Goal: Answer question/provide support: Share knowledge or assist other users

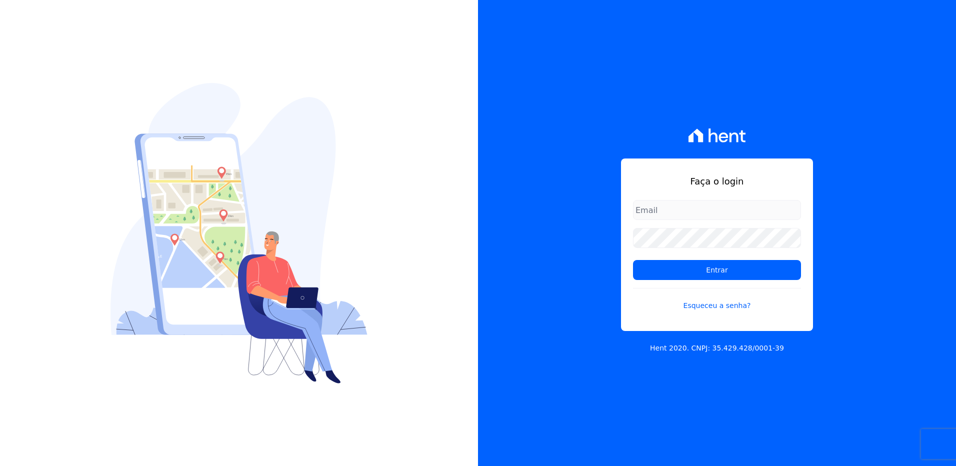
type input "[EMAIL_ADDRESS][PERSON_NAME][DOMAIN_NAME]"
click at [712, 282] on form "suelem.almeida@e-arke.com Entrar Esqueceu a senha?" at bounding box center [717, 261] width 168 height 123
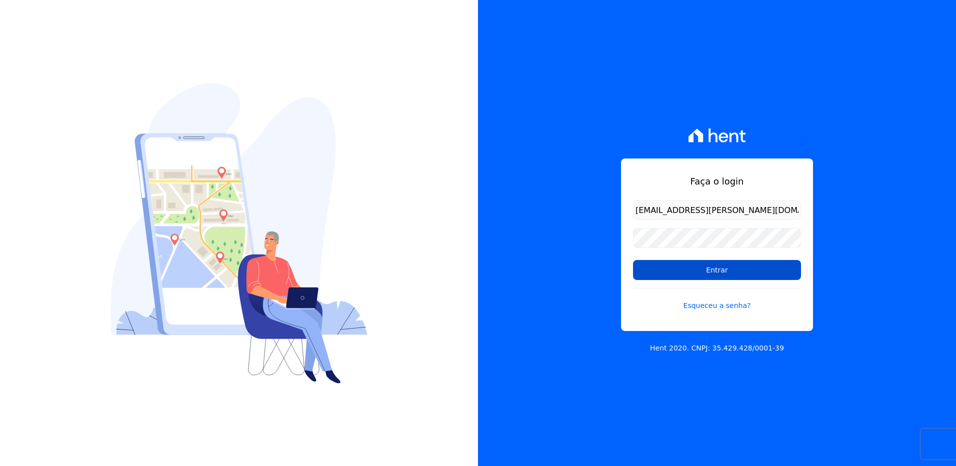
click at [708, 277] on input "Entrar" at bounding box center [717, 270] width 168 height 20
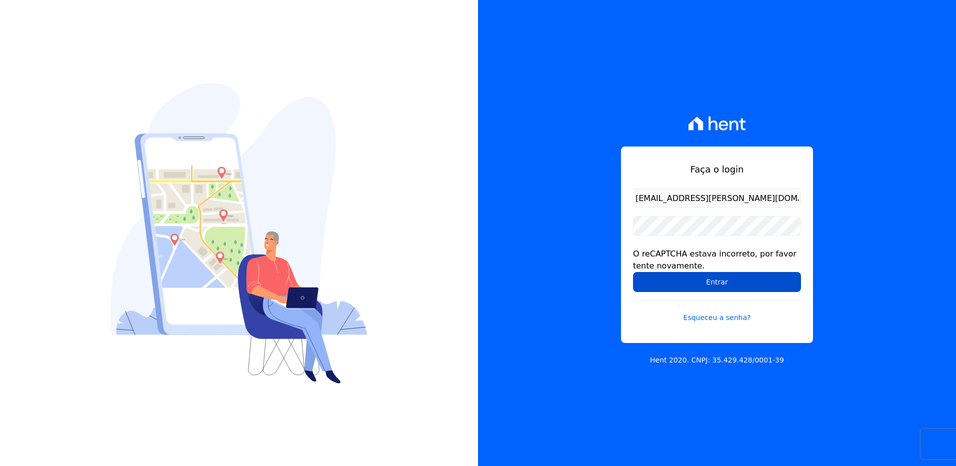
click at [724, 277] on input "Entrar" at bounding box center [717, 282] width 168 height 20
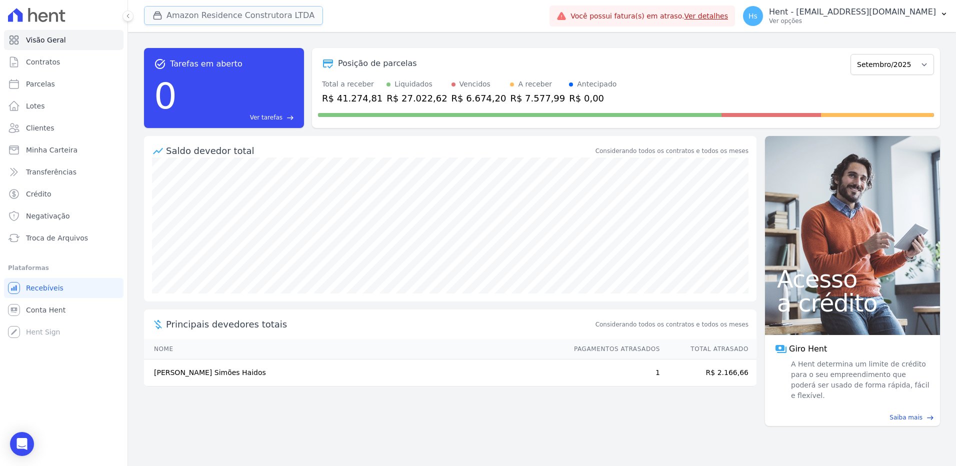
click at [225, 17] on button "Amazon Residence Construtora LTDA" at bounding box center [233, 15] width 179 height 19
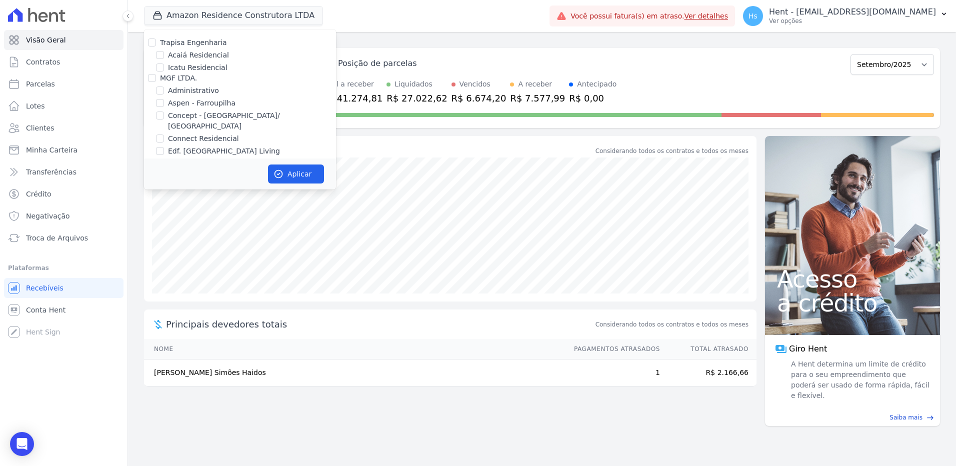
scroll to position [2455, 0]
click at [148, 121] on input "HARAS ROYAL URBANISMO" at bounding box center [152, 125] width 8 height 8
checkbox input "true"
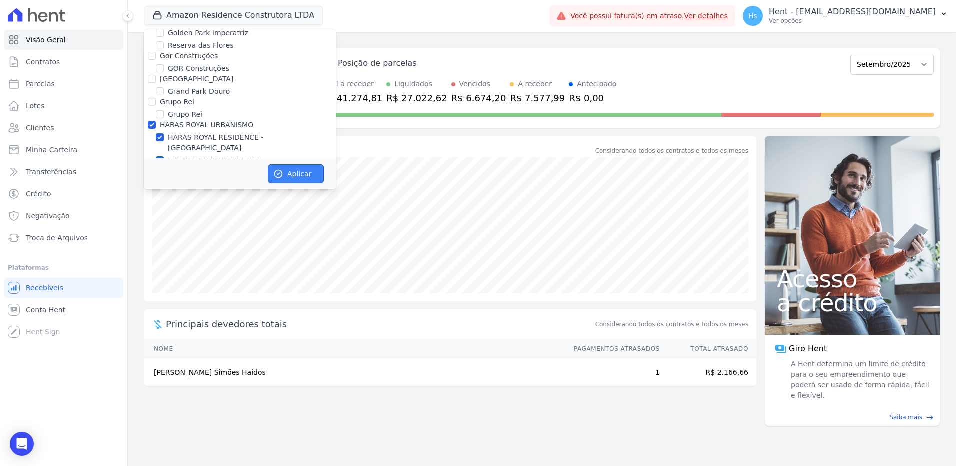
click at [312, 181] on button "Aplicar" at bounding box center [296, 173] width 56 height 19
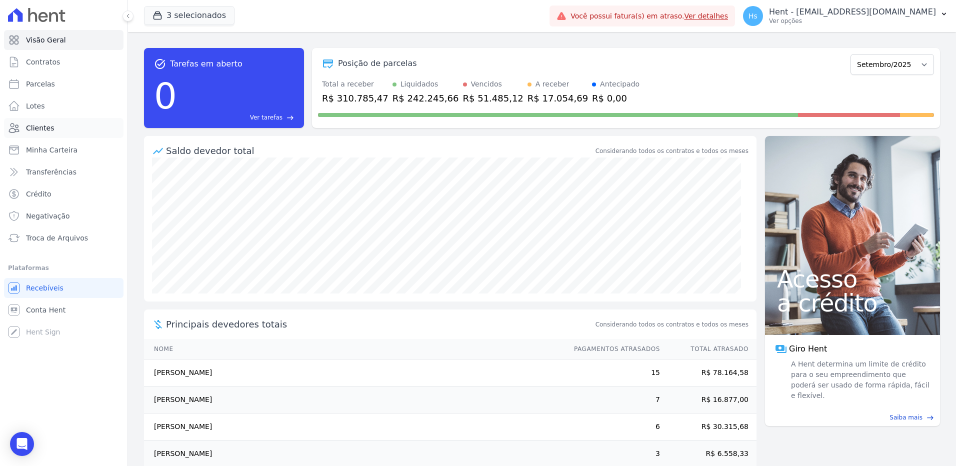
click at [49, 129] on span "Clientes" at bounding box center [40, 128] width 28 height 10
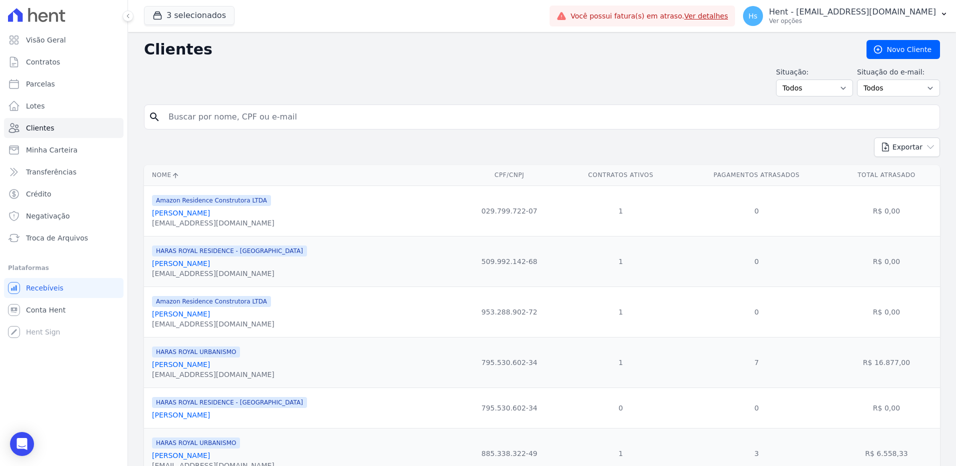
click at [177, 117] on input "search" at bounding box center [548, 117] width 773 height 20
paste input "Camila Lima Pereira"
type input "Camila Lima Pereira"
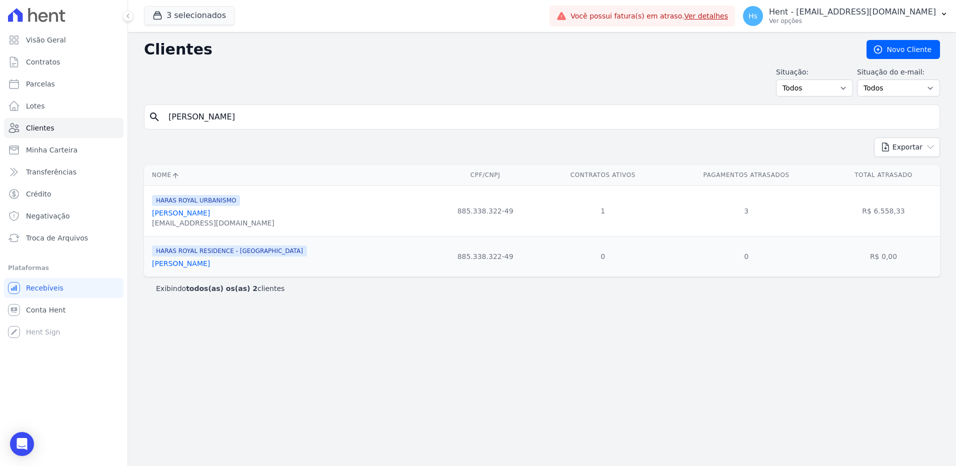
click at [183, 212] on link "Camila Lima Pereira" at bounding box center [181, 213] width 58 height 8
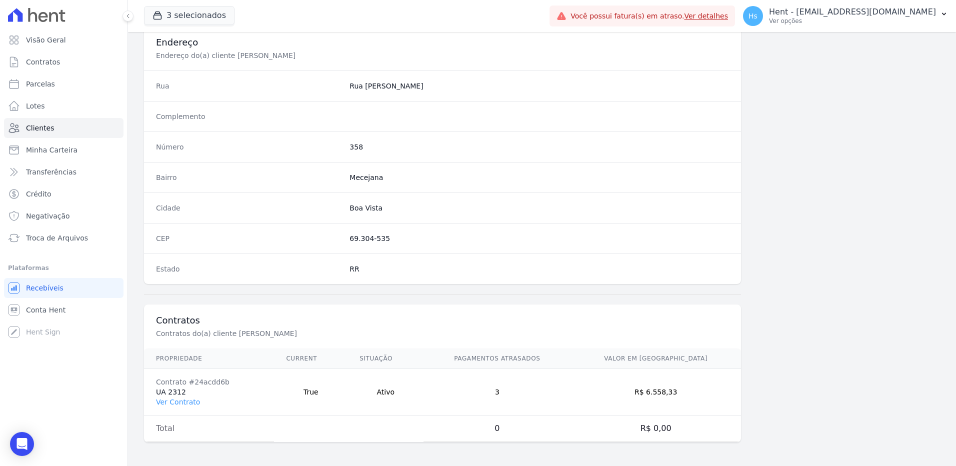
scroll to position [469, 0]
click at [177, 404] on link "Ver Contrato" at bounding box center [178, 401] width 44 height 8
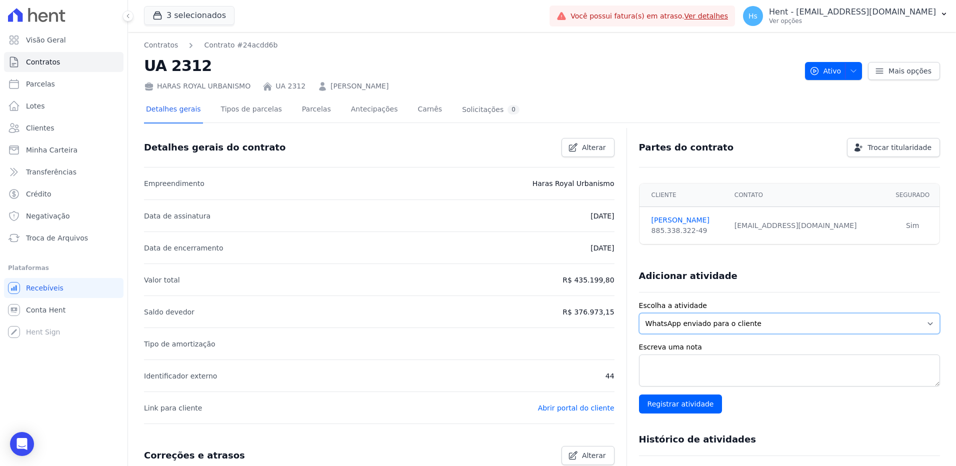
click at [707, 322] on select "WhatsApp enviado para o cliente Adicionar um comentário Ligação feita para o cl…" at bounding box center [789, 323] width 301 height 21
click at [639, 313] on select "WhatsApp enviado para o cliente Adicionar um comentário Ligação feita para o cl…" at bounding box center [789, 323] width 301 height 21
click at [673, 378] on textarea "Escreva uma nota" at bounding box center [789, 370] width 301 height 32
paste textarea "Em contato com a cliente em comento, a mesma deseja regularizar os débitos em a…"
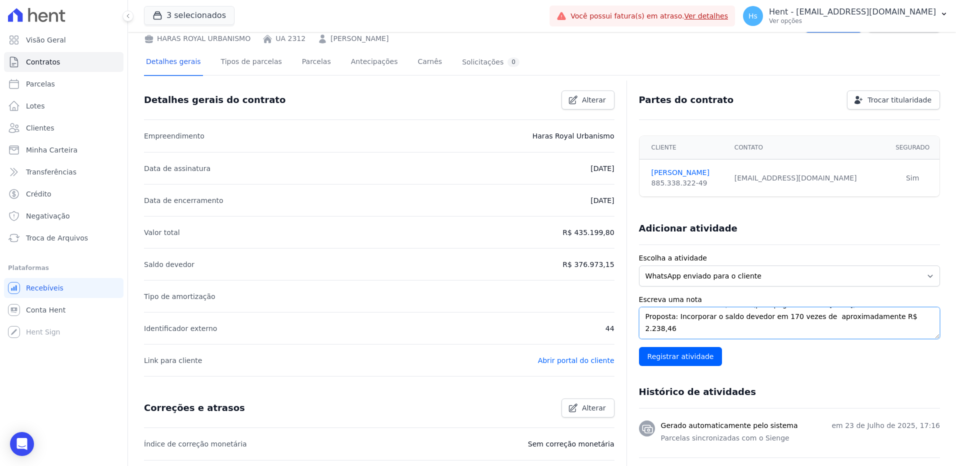
scroll to position [30, 0]
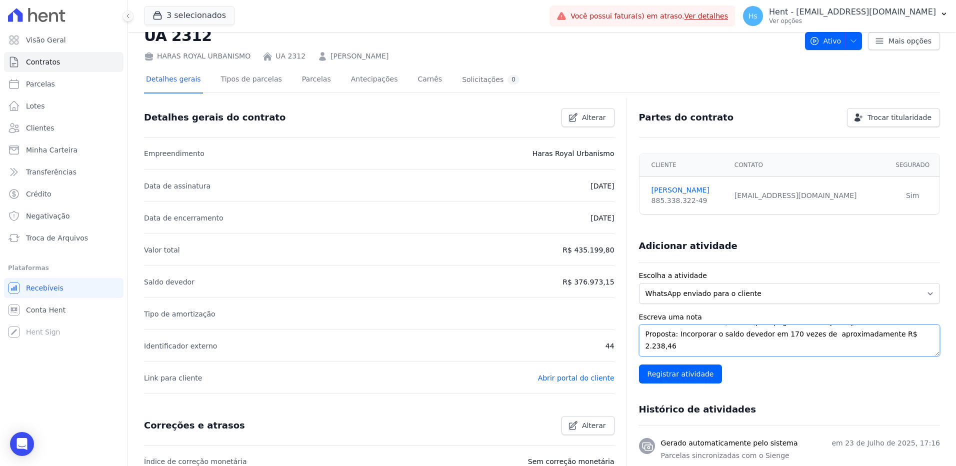
drag, startPoint x: 675, startPoint y: 345, endPoint x: 588, endPoint y: 304, distance: 96.0
click at [588, 304] on div "Detalhes gerais do contrato Alterar Empreendimento Haras Royal Urbanismo Data d…" at bounding box center [542, 440] width 796 height 678
type textarea "Em contato com a cliente em comento, a mesma deseja regularizar os débitos em a…"
drag, startPoint x: 792, startPoint y: 335, endPoint x: 569, endPoint y: 310, distance: 224.4
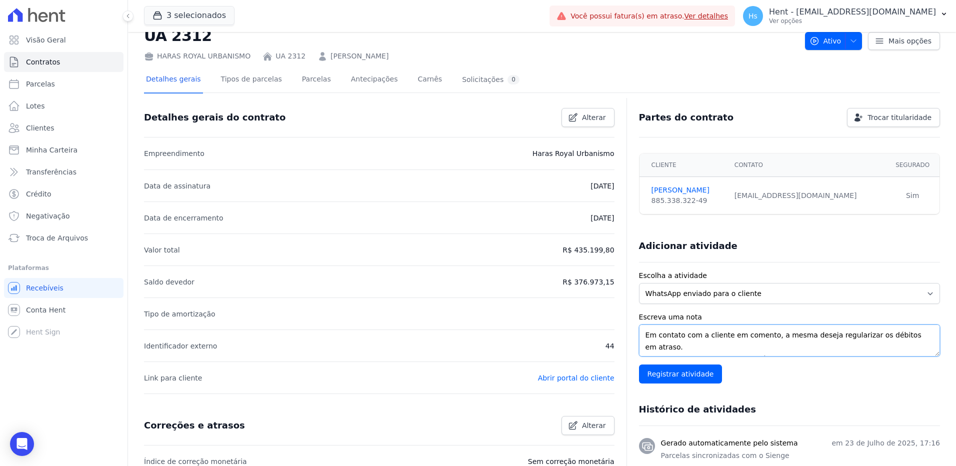
click at [569, 310] on div "Detalhes gerais do contrato Alterar Empreendimento Haras Royal Urbanismo Data d…" at bounding box center [542, 440] width 796 height 678
click at [300, 77] on link "Parcelas" at bounding box center [316, 80] width 33 height 26
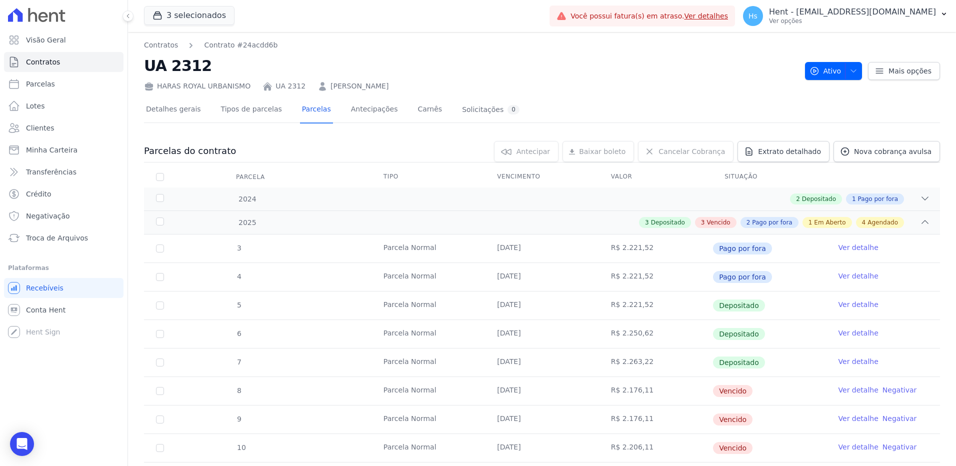
click at [556, 272] on td "28/02/2025" at bounding box center [541, 277] width 113 height 28
click at [713, 280] on tr "4 Parcela Normal 28/02/2025 R$ 2.221,52 Pago por fora Ver detalhe" at bounding box center [542, 276] width 796 height 28
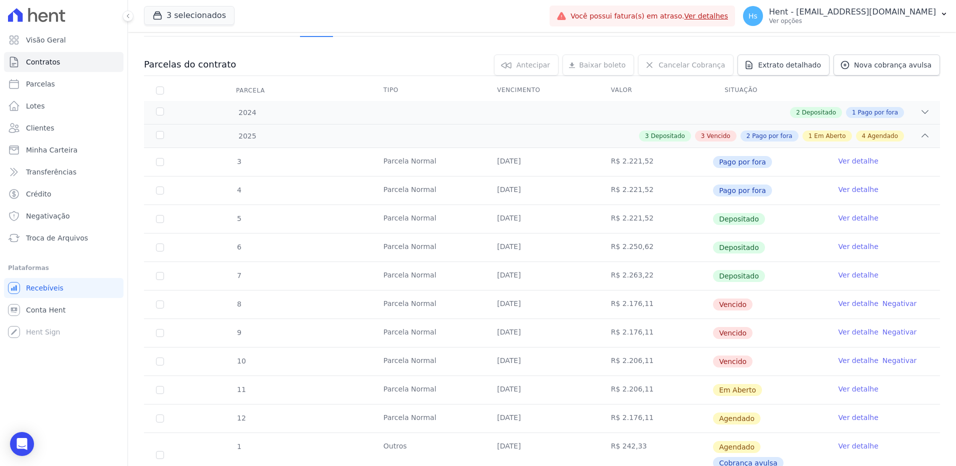
scroll to position [100, 0]
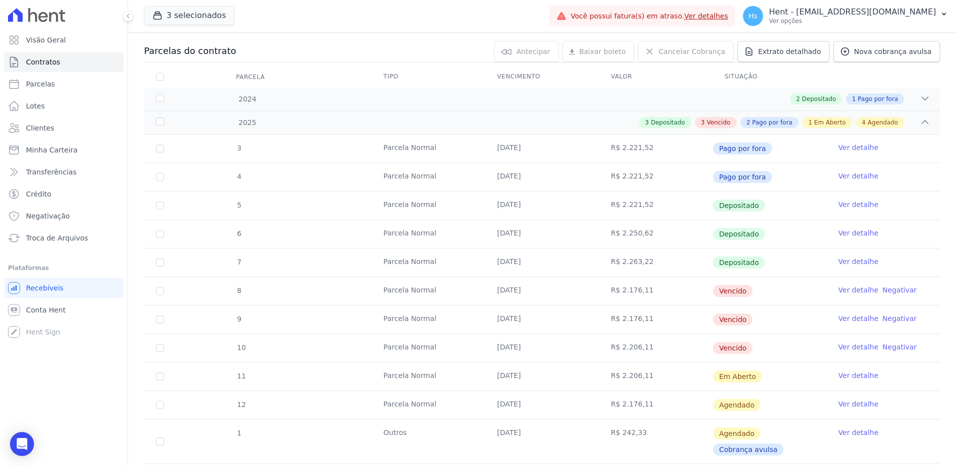
click at [853, 292] on link "Ver detalhe" at bounding box center [858, 290] width 40 height 10
click at [783, 294] on td "Vencido" at bounding box center [768, 291] width 113 height 28
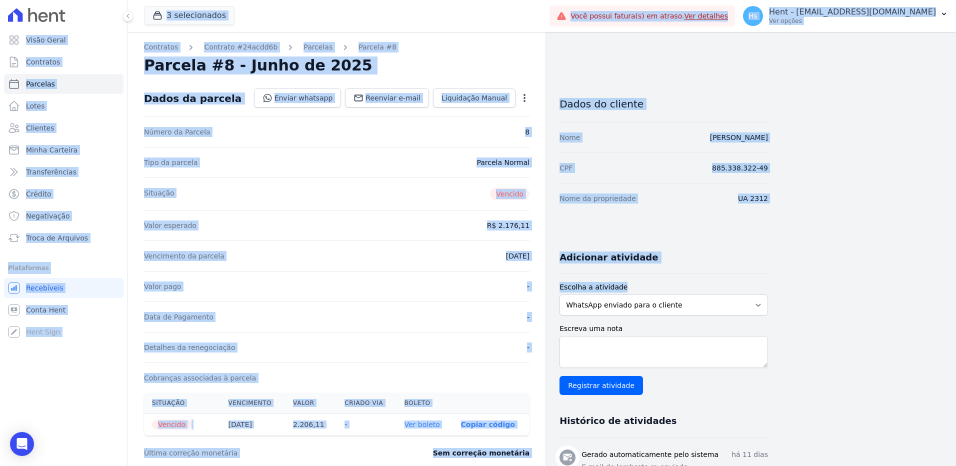
drag, startPoint x: 783, startPoint y: 294, endPoint x: 698, endPoint y: 305, distance: 85.2
drag, startPoint x: 698, startPoint y: 305, endPoint x: 621, endPoint y: 325, distance: 79.6
click at [621, 325] on form "Escolha a atividade WhatsApp enviado para o cliente Adicionar um comentário Lig…" at bounding box center [663, 338] width 208 height 113
select select "note"
click at [559, 294] on select "WhatsApp enviado para o cliente Adicionar um comentário Ligação feita para o cl…" at bounding box center [663, 304] width 208 height 21
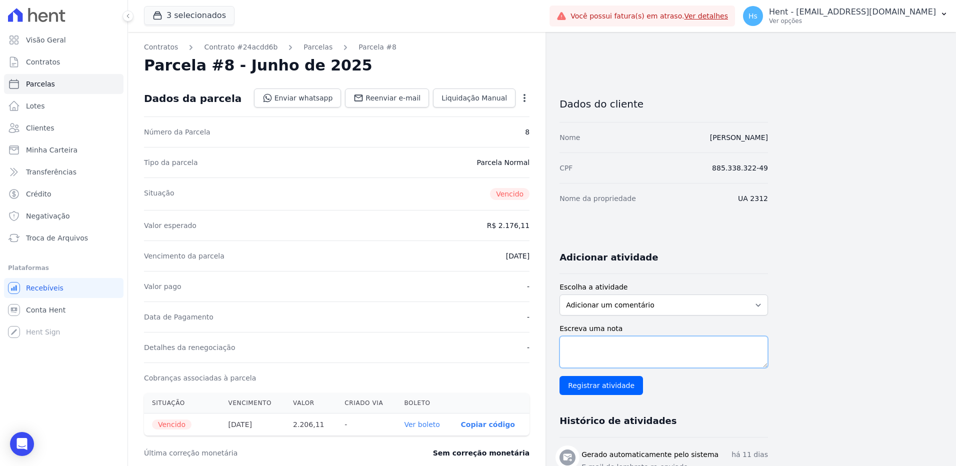
click at [705, 349] on textarea "Escreva uma nota" at bounding box center [663, 352] width 208 height 32
paste textarea "Entrada no valor de: R$ 2.000 (para pagamento em 30/09/2025) Proposta: Incorpor…"
drag, startPoint x: 628, startPoint y: 359, endPoint x: 560, endPoint y: 323, distance: 76.5
click at [560, 323] on div "Escreva uma nota Entrada no valor de: R$ 2.000 (para pagamento em 30/09/2025) P…" at bounding box center [663, 358] width 208 height 71
paste textarea "m contato com a cliente em comento, a mesma deseja regularizar os débitos em at…"
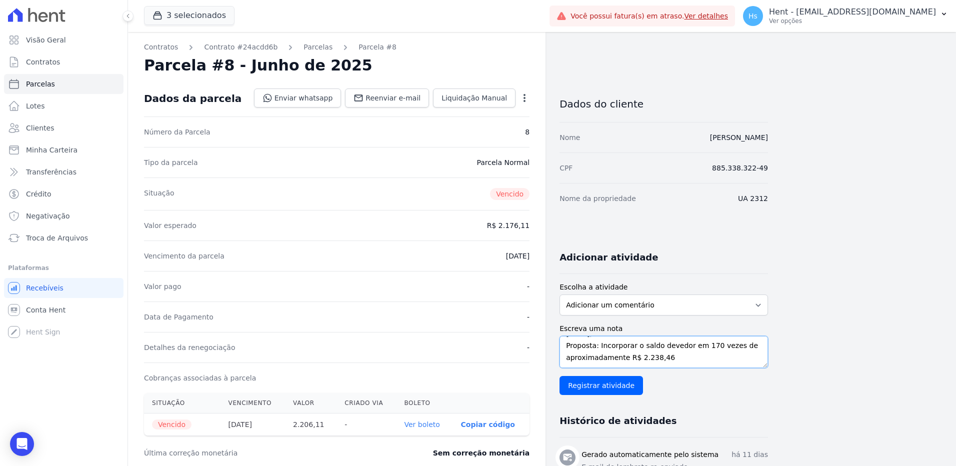
scroll to position [79, 0]
click at [696, 363] on textarea "Em contato com a cliente em comento, a mesma deseja regularizar os débitos em a…" at bounding box center [663, 352] width 208 height 32
click at [565, 356] on textarea "Em contato com a cliente em comento, a mesma deseja regularizar os débitos em a…" at bounding box center [663, 352] width 208 height 32
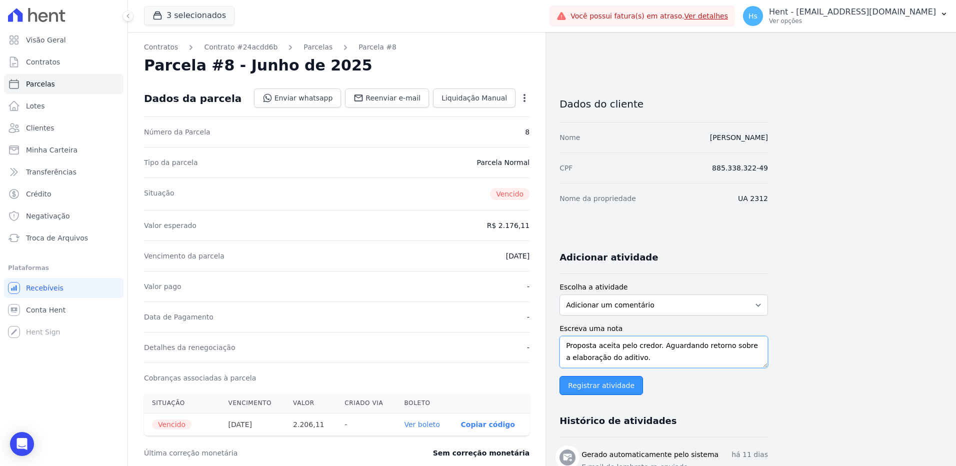
type textarea "Em contato com a cliente em comento, a mesma deseja regularizar os débitos em a…"
click at [610, 389] on input "Registrar atividade" at bounding box center [600, 385] width 83 height 19
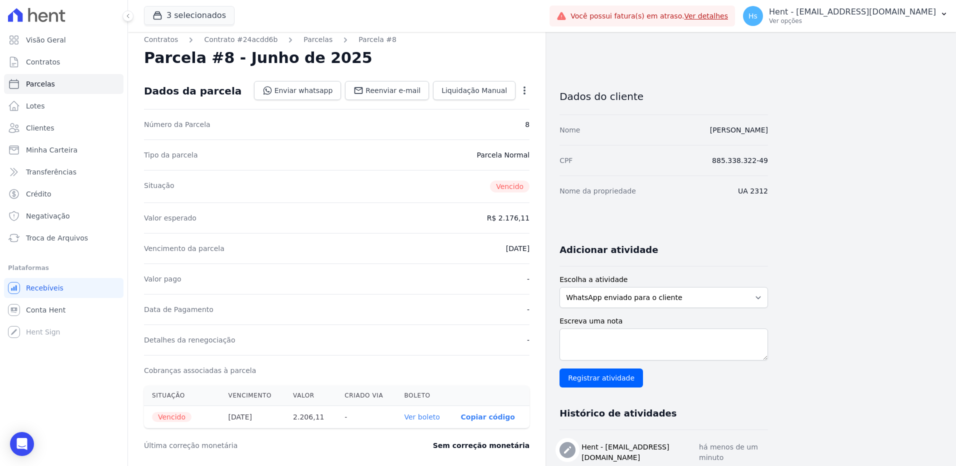
scroll to position [0, 0]
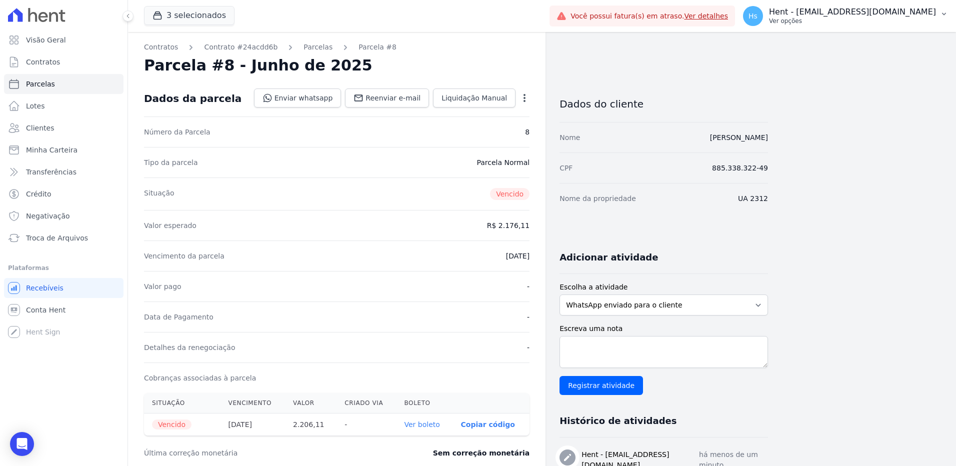
click at [923, 7] on p "Hent - suelem.almeida@e-arke.com" at bounding box center [852, 12] width 167 height 10
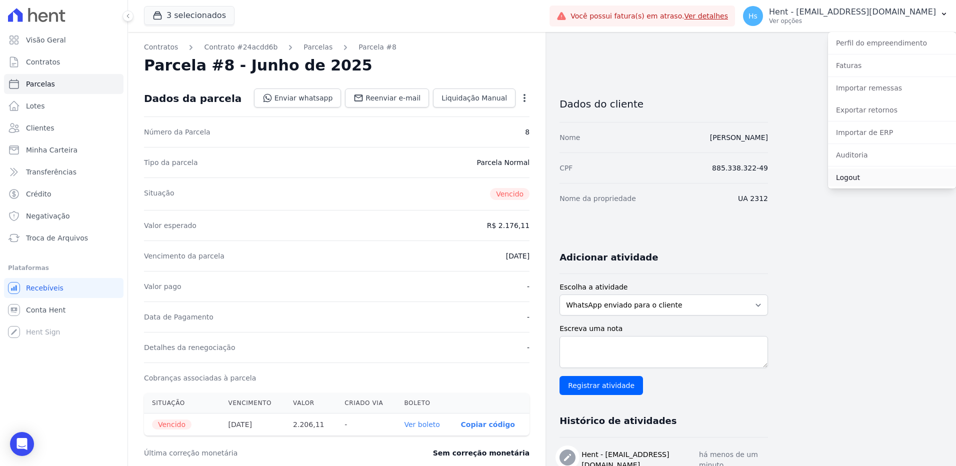
click at [851, 181] on link "Logout" at bounding box center [892, 177] width 128 height 18
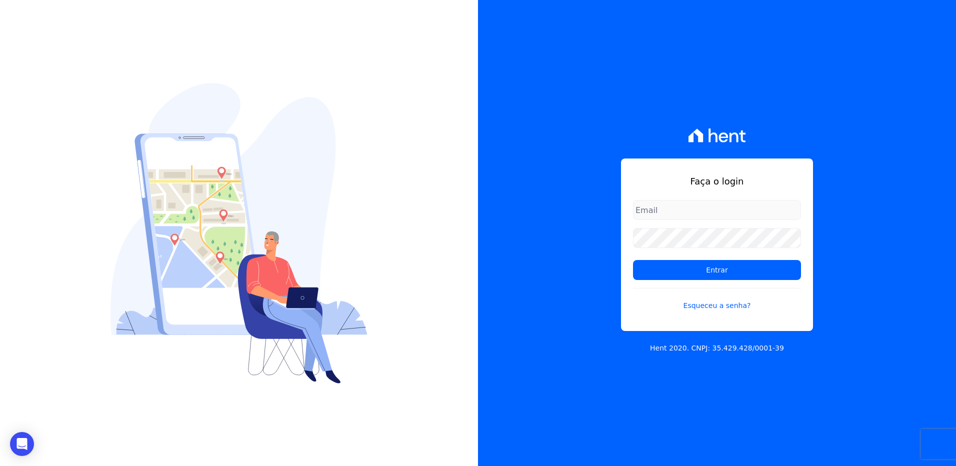
type input "[EMAIL_ADDRESS][PERSON_NAME][DOMAIN_NAME]"
